Goal: Communication & Community: Ask a question

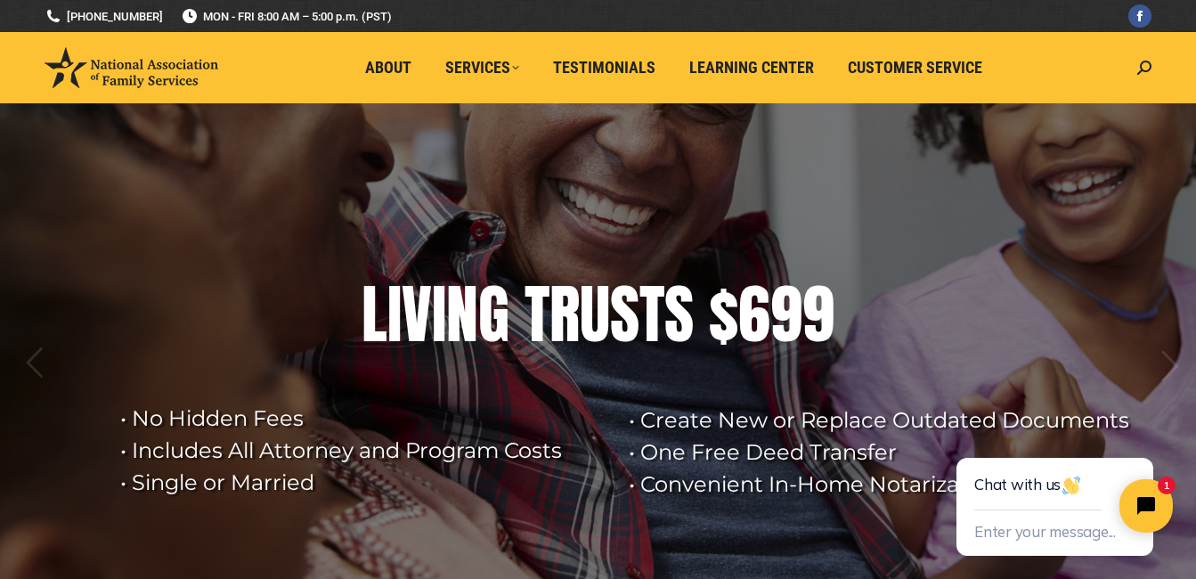
scroll to position [89, 0]
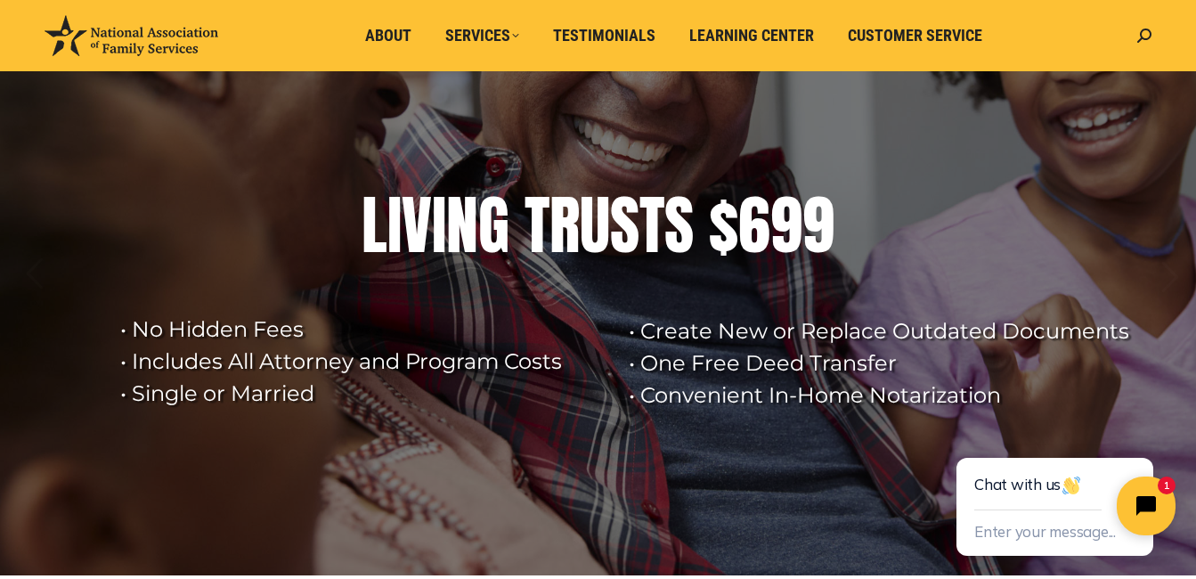
click at [1162, 499] on icon "Close chat widget" at bounding box center [1157, 507] width 28 height 28
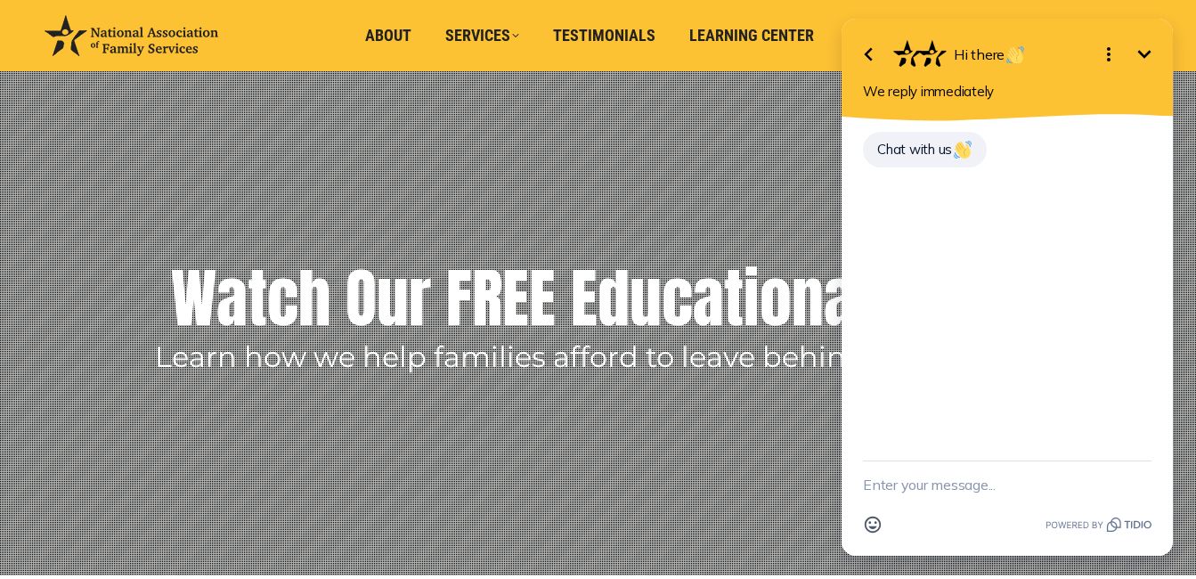
click at [988, 487] on textarea "New message" at bounding box center [1007, 484] width 289 height 46
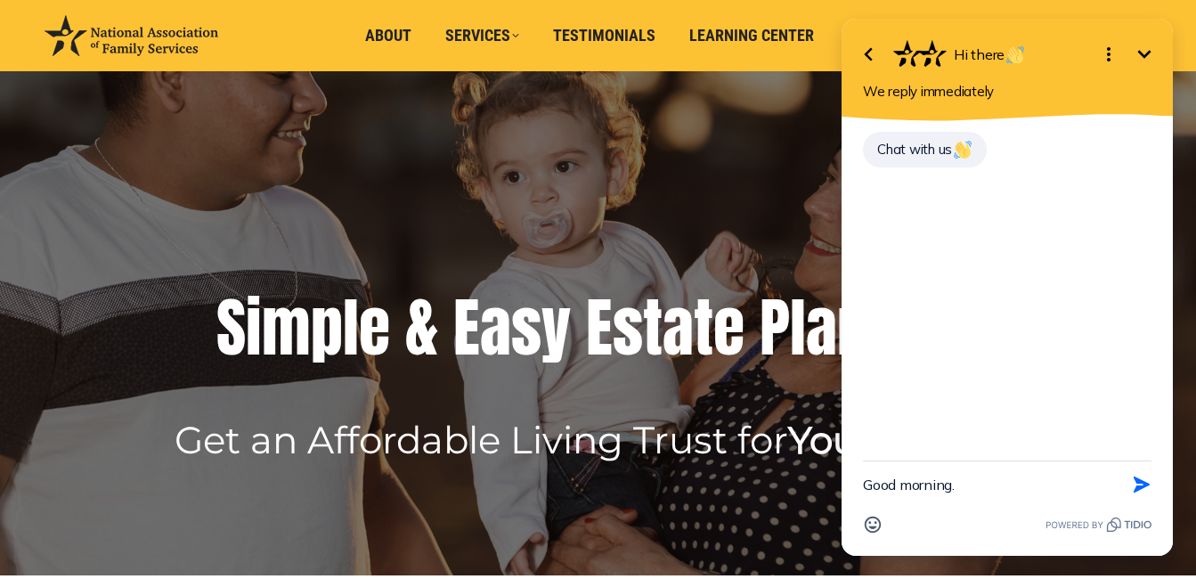
type textarea "Good morning."
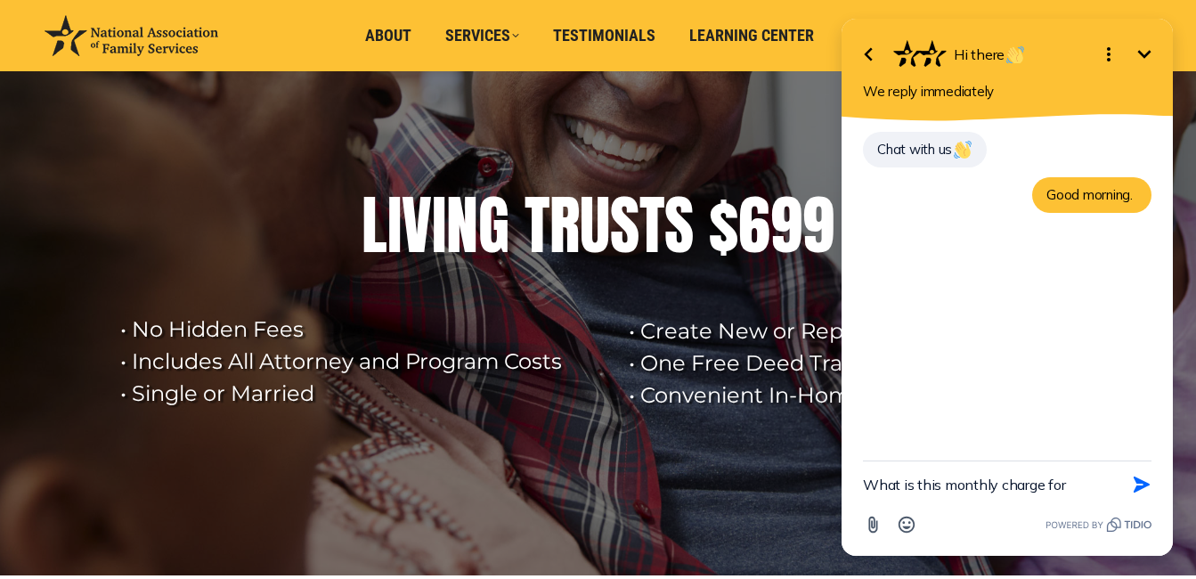
type textarea "What is this monthly charge for?"
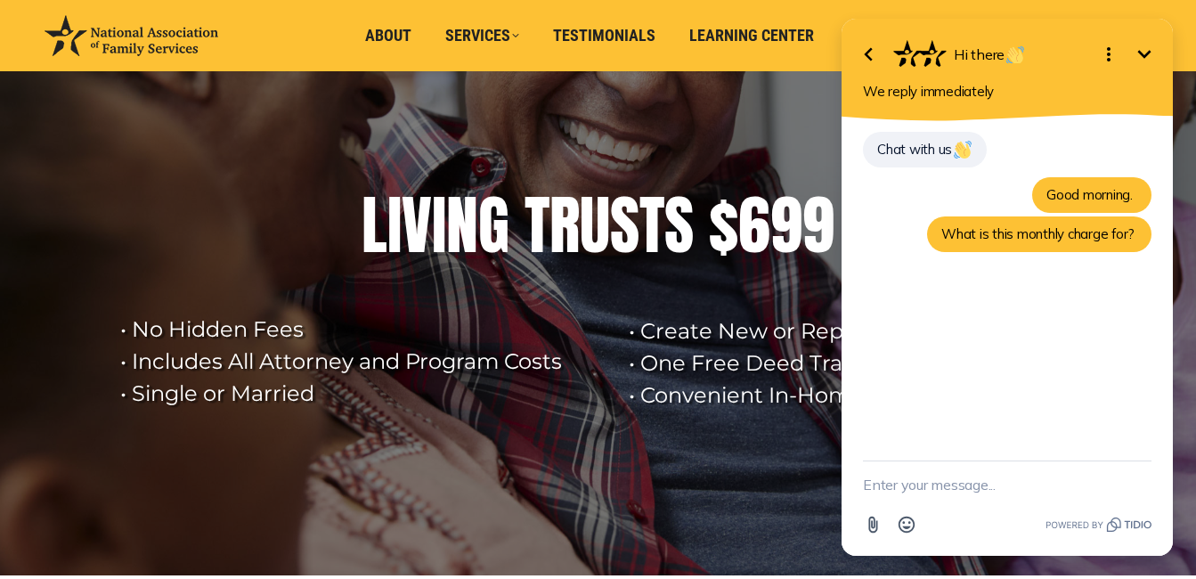
click at [946, 482] on textarea "New message" at bounding box center [1007, 484] width 289 height 46
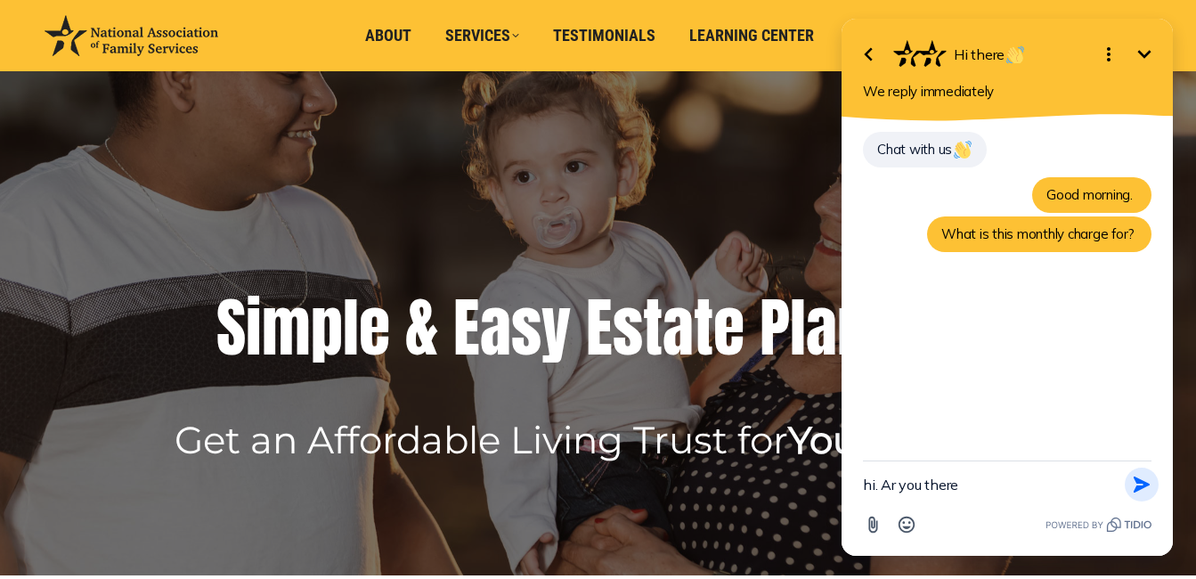
type textarea "hi. Ar you there"
click at [1146, 485] on icon "button" at bounding box center [1142, 485] width 16 height 16
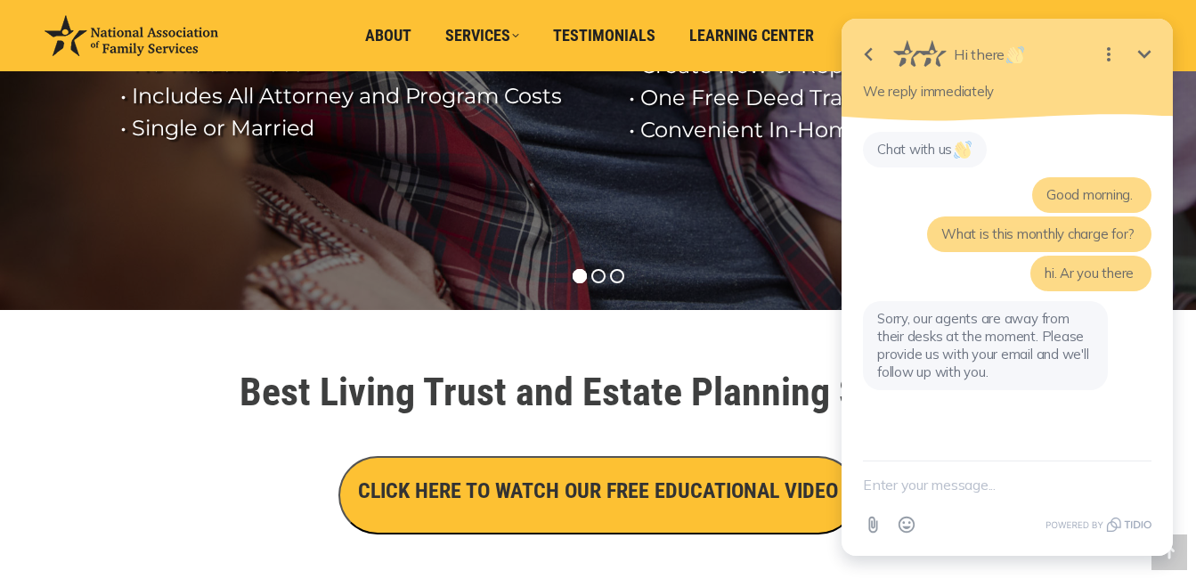
scroll to position [356, 0]
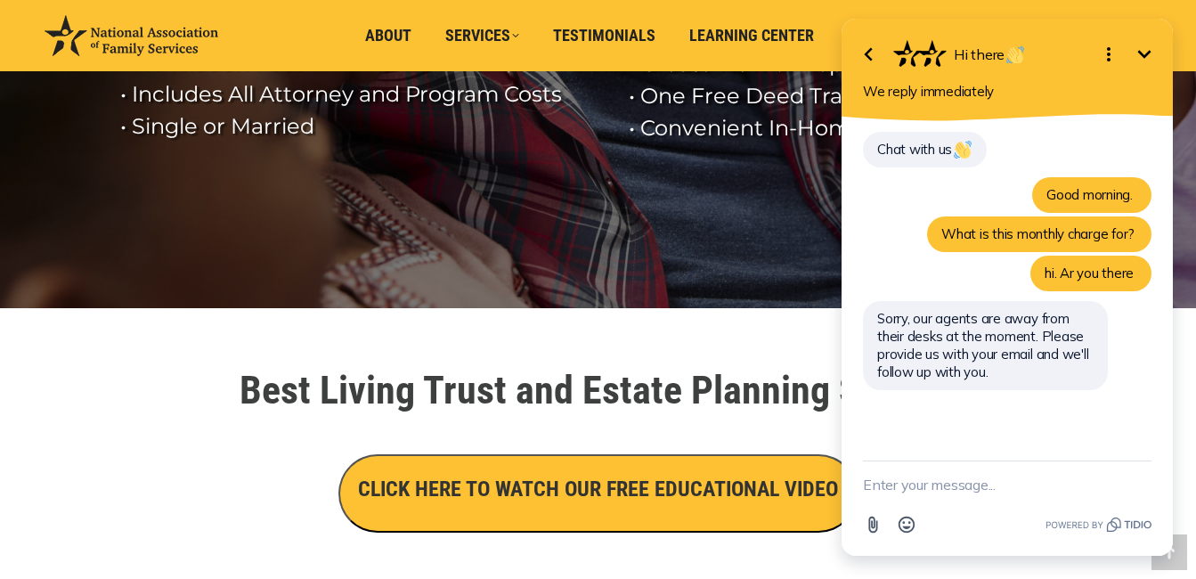
click at [925, 489] on textarea "New message" at bounding box center [1007, 484] width 289 height 46
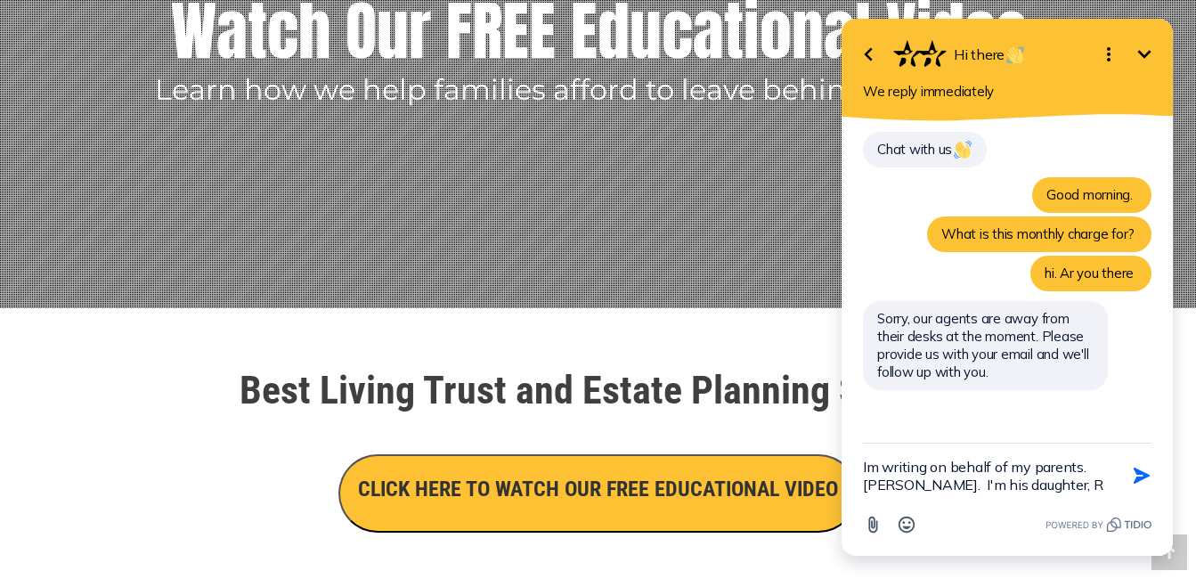
click at [1096, 482] on textarea "Im writing on behalf of my parents. [PERSON_NAME]. I'm his daughter, R" at bounding box center [985, 476] width 244 height 64
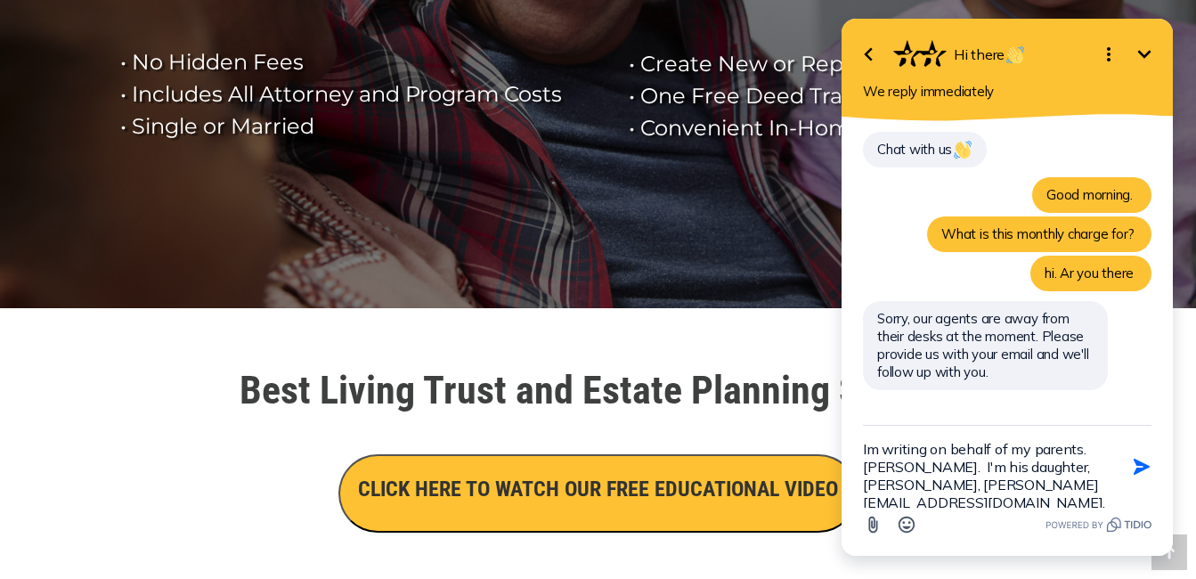
type textarea "Im writing on behalf of my parents. [PERSON_NAME]. I'm his daughter, [PERSON_NA…"
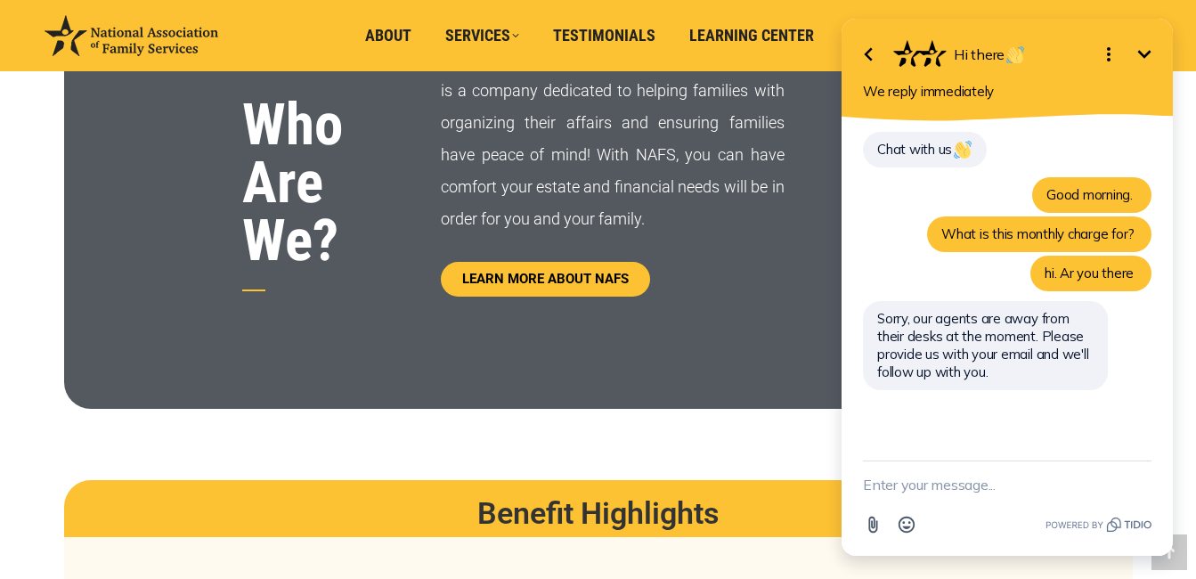
scroll to position [1069, 0]
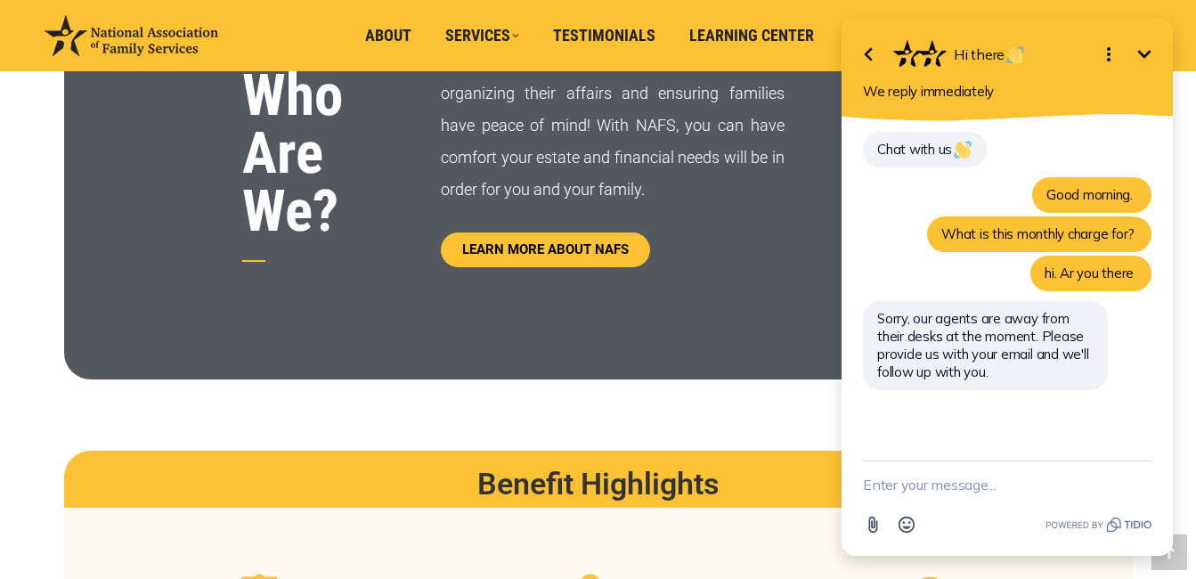
click at [1022, 481] on textarea "New message" at bounding box center [1007, 484] width 289 height 46
click at [1031, 491] on textarea "New message" at bounding box center [1007, 484] width 289 height 46
type textarea "?"
drag, startPoint x: 926, startPoint y: 345, endPoint x: 1148, endPoint y: 463, distance: 252.3
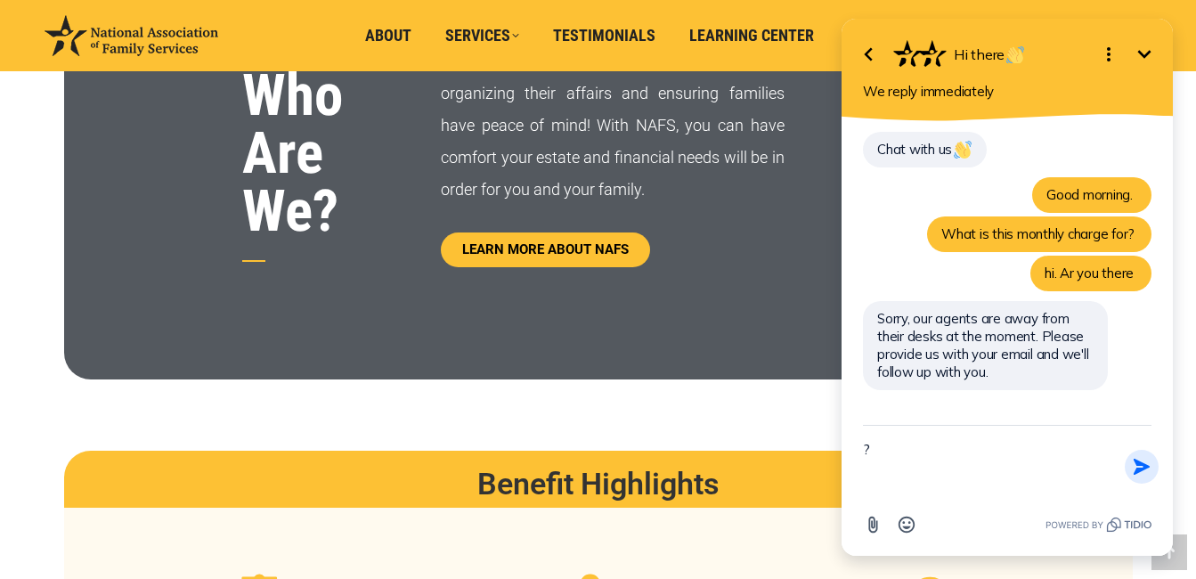
click at [1148, 463] on icon "button" at bounding box center [1142, 467] width 20 height 20
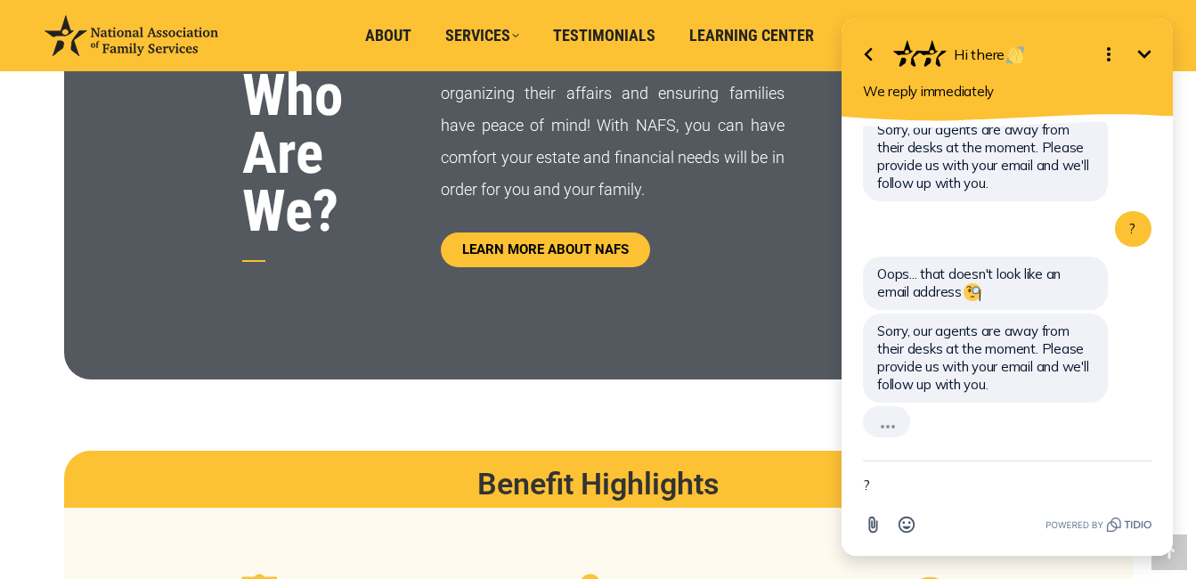
scroll to position [154, 0]
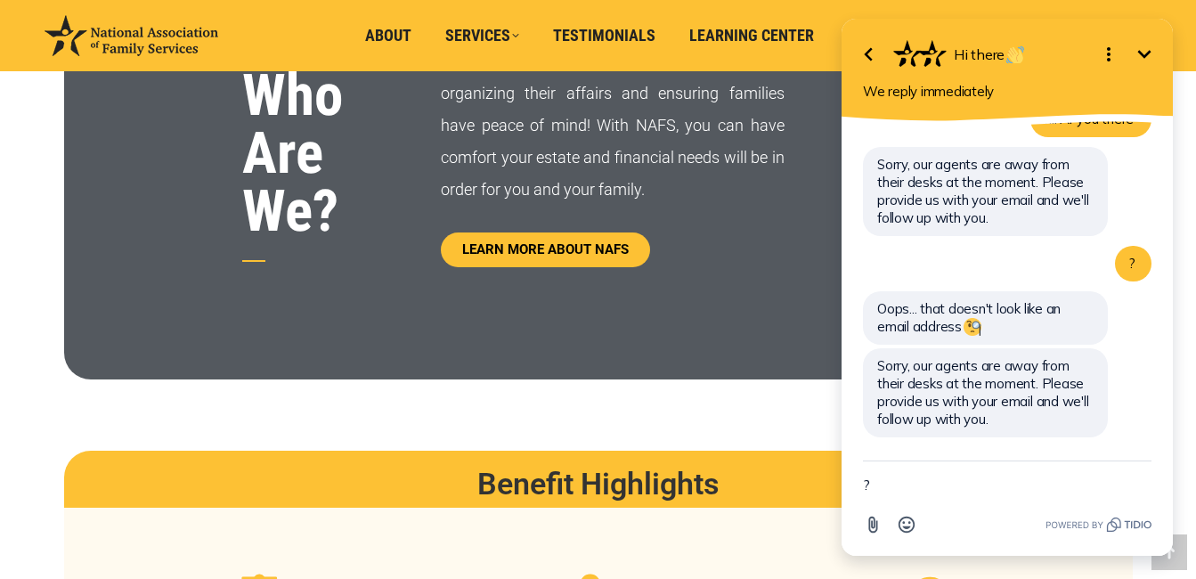
click at [867, 480] on textarea "?" at bounding box center [1007, 484] width 289 height 46
type textarea "r"
type textarea "I"
type textarea "[PERSON_NAME][EMAIL_ADDRESS][DOMAIN_NAME]"
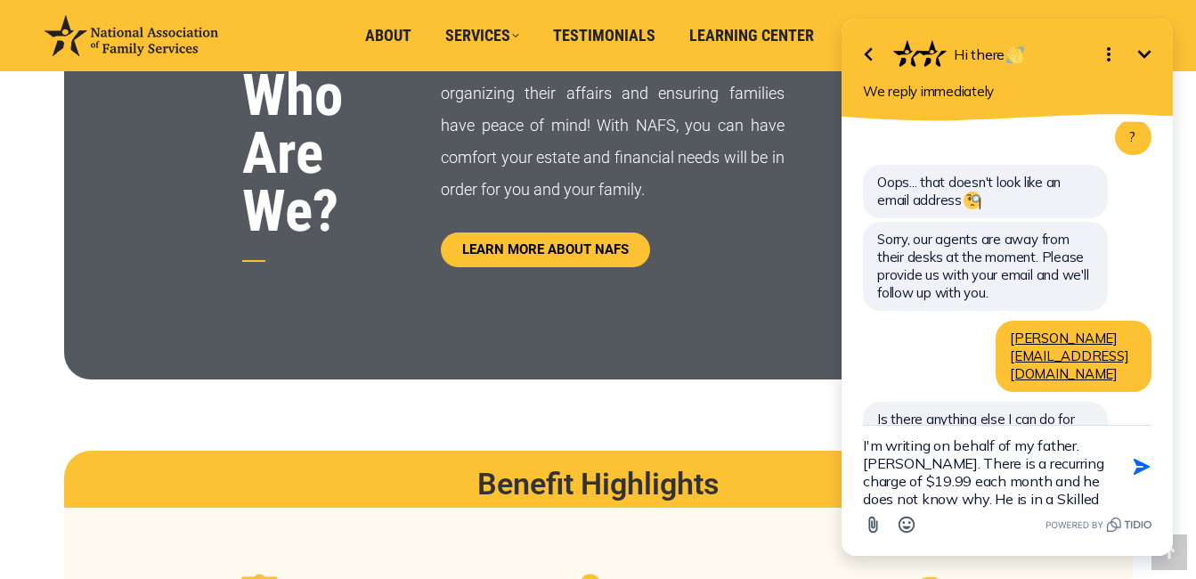
scroll to position [21, 0]
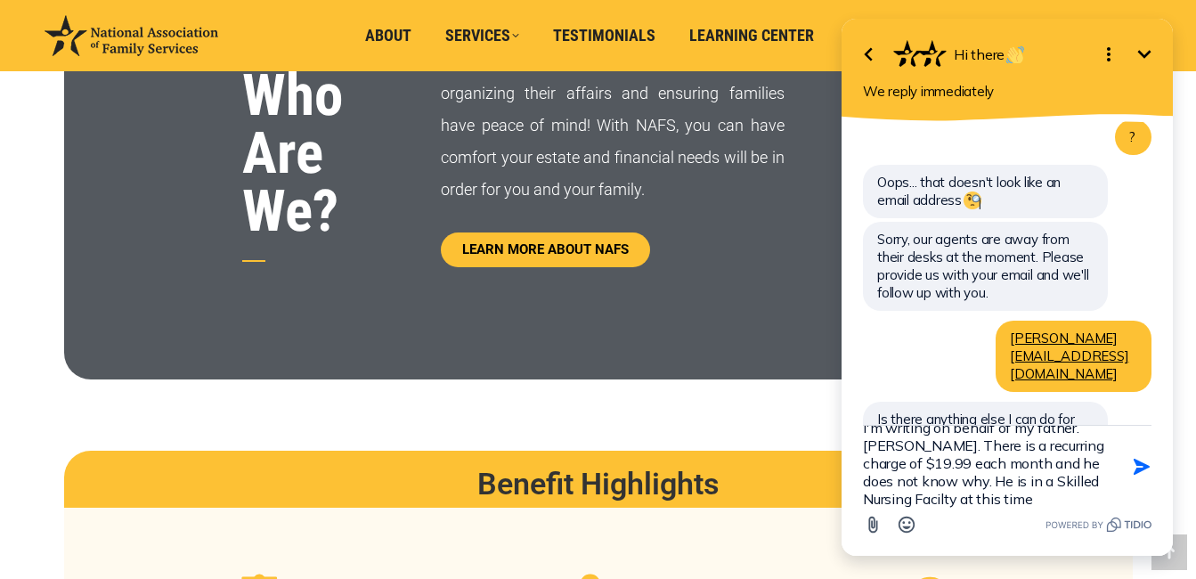
type textarea "I'm writing on behalf of my father. [PERSON_NAME]. There is a recurring charge …"
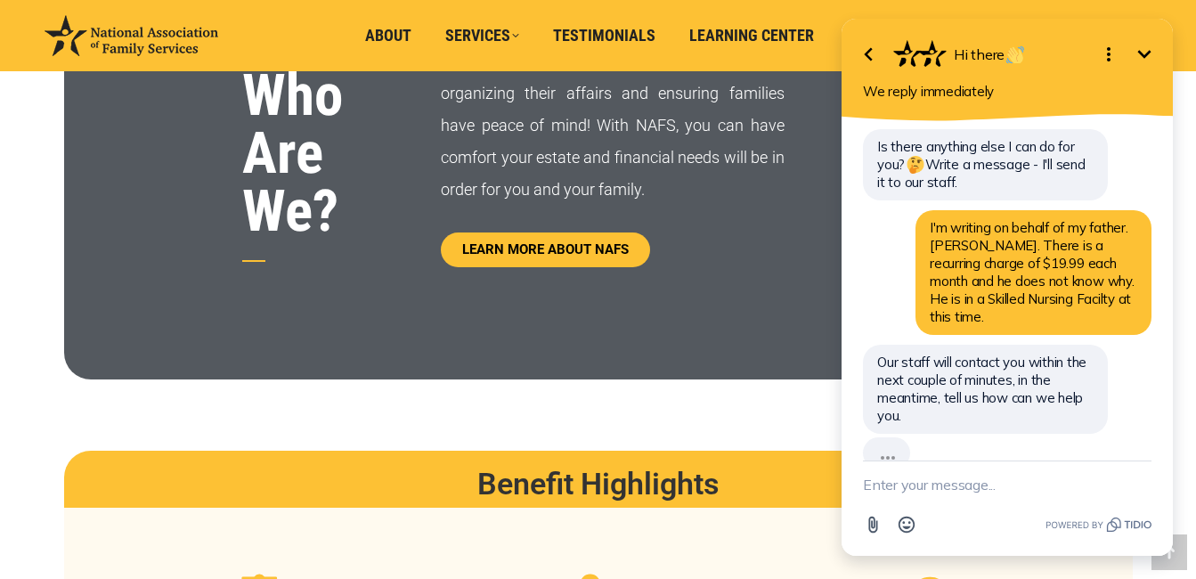
scroll to position [514, 0]
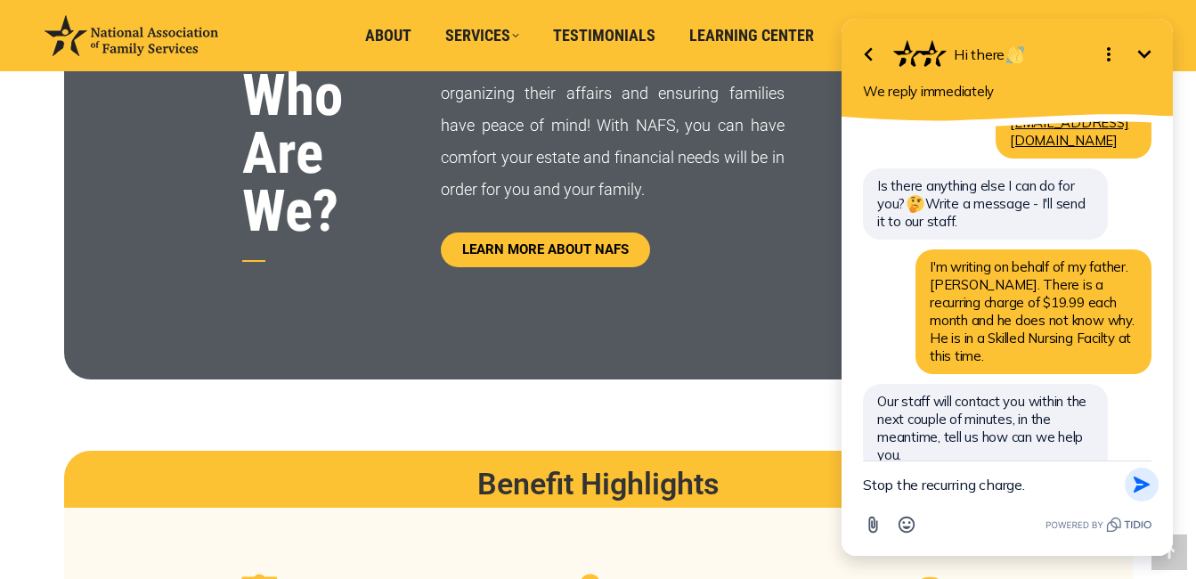
type textarea "Stop the recurring charge."
click at [1132, 483] on icon "button" at bounding box center [1142, 485] width 20 height 20
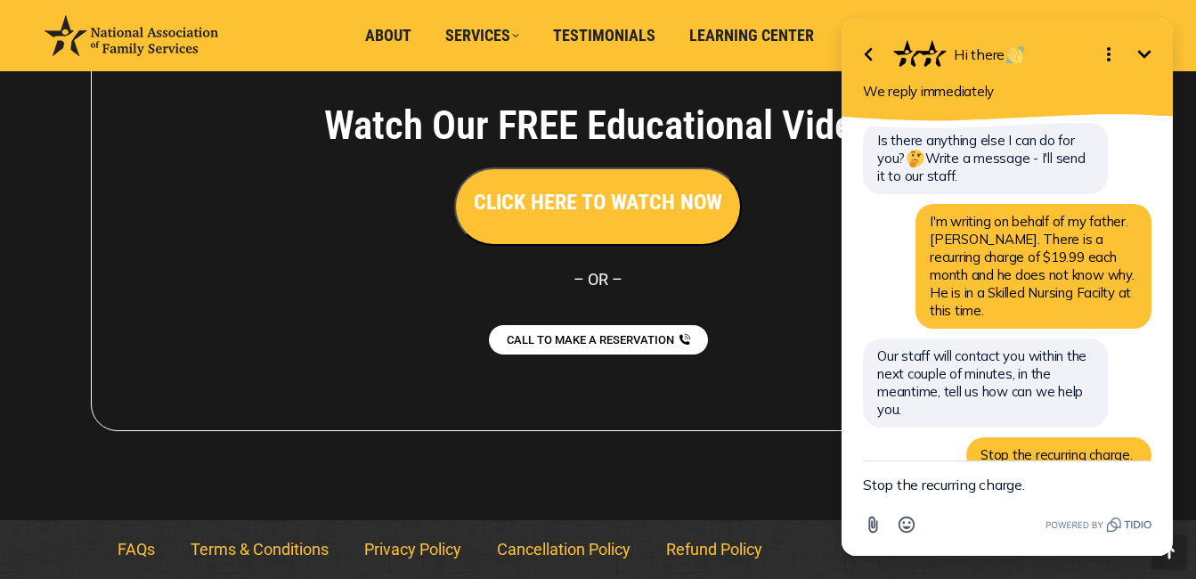
scroll to position [3566, 0]
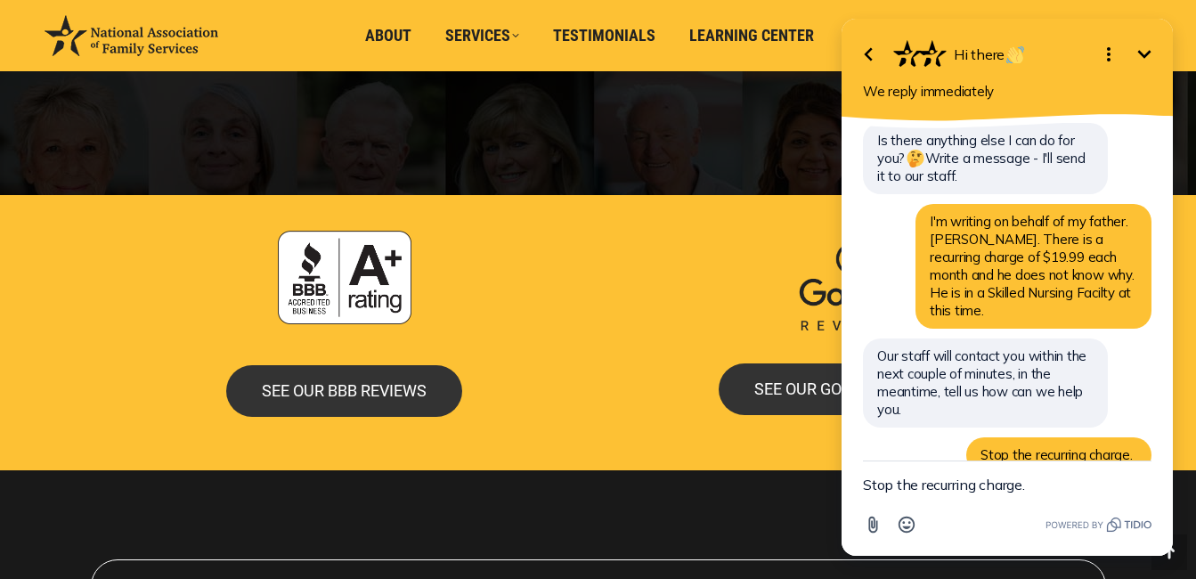
click at [926, 485] on textarea "Stop the recurring charge." at bounding box center [1007, 484] width 289 height 46
drag, startPoint x: 107, startPoint y: 485, endPoint x: 536, endPoint y: 133, distance: 555.7
